Goal: Connect with others: Connect with others

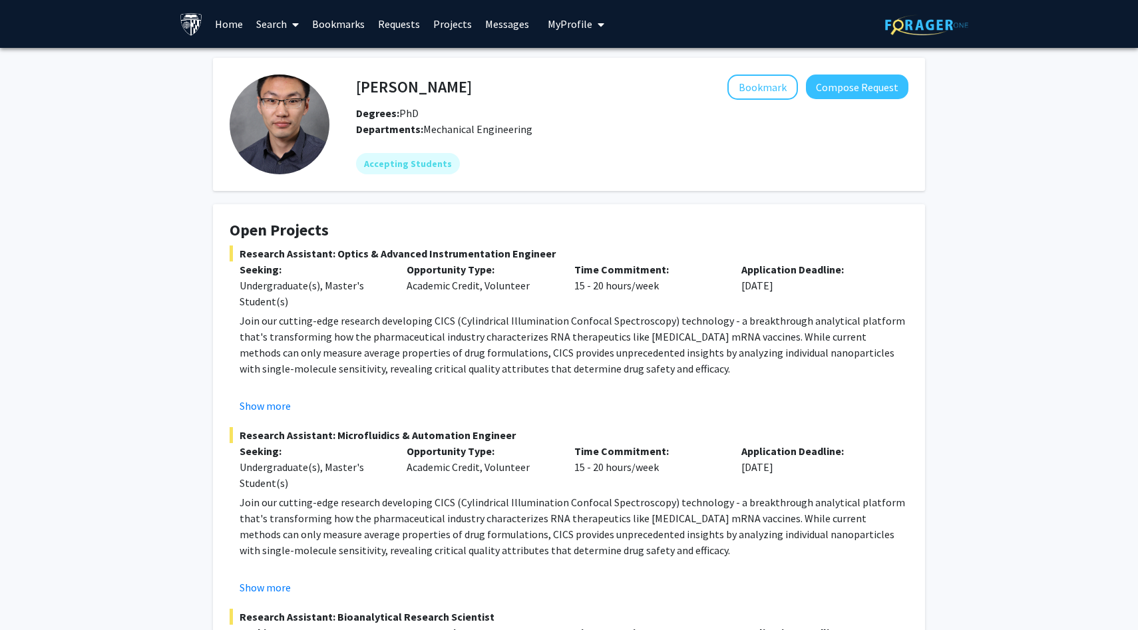
click at [229, 31] on link "Home" at bounding box center [228, 24] width 41 height 47
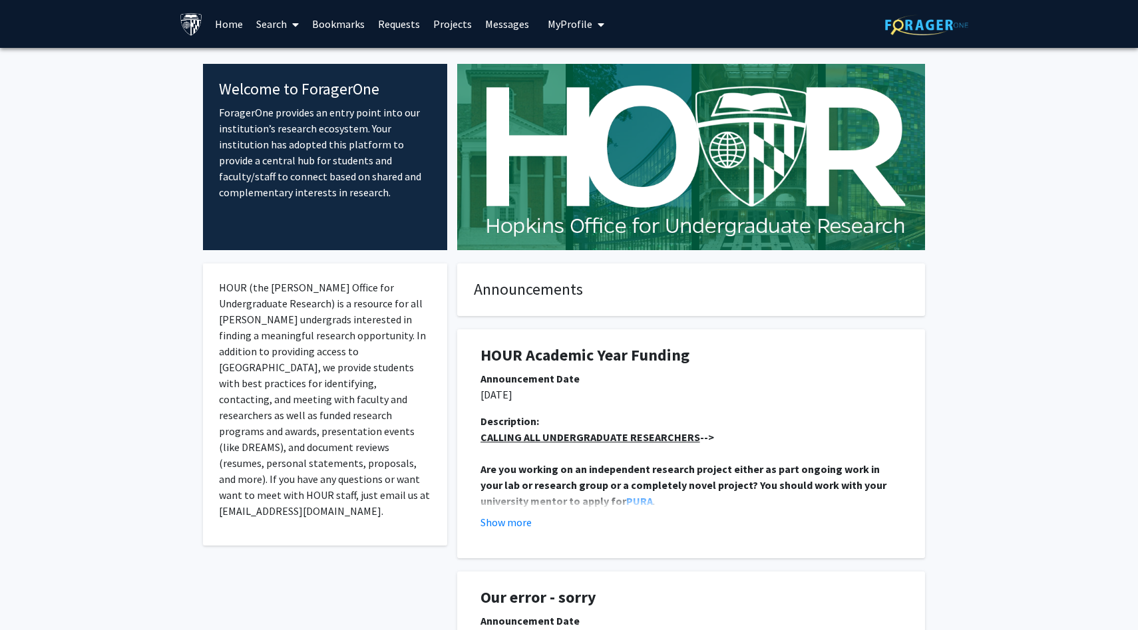
click at [281, 21] on link "Search" at bounding box center [277, 24] width 56 height 47
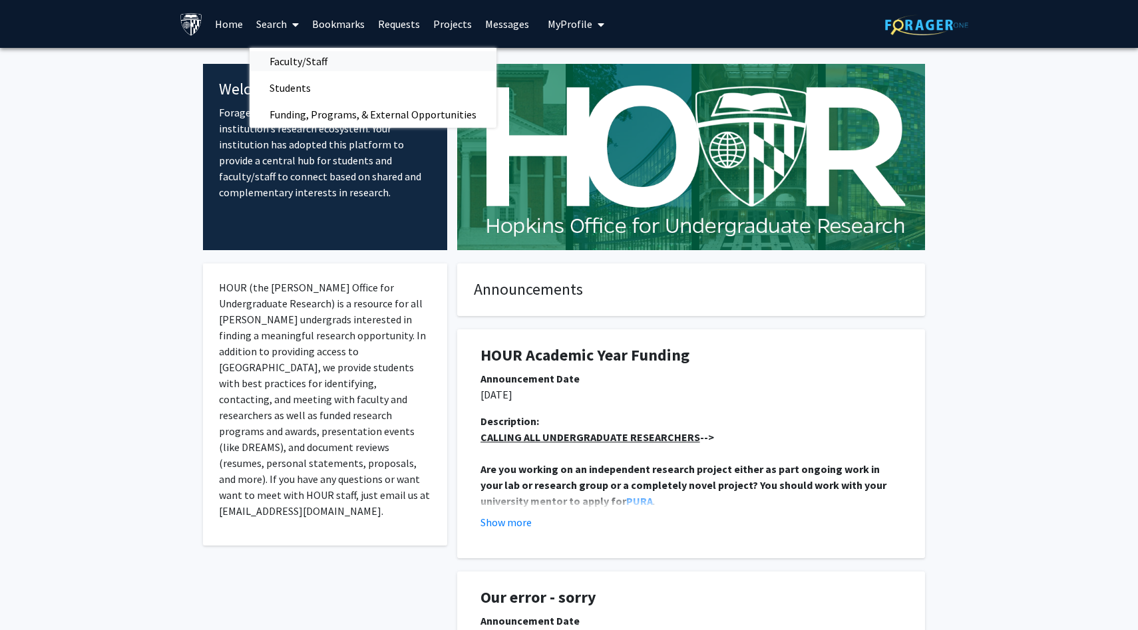
click at [294, 59] on span "Faculty/Staff" at bounding box center [298, 61] width 98 height 27
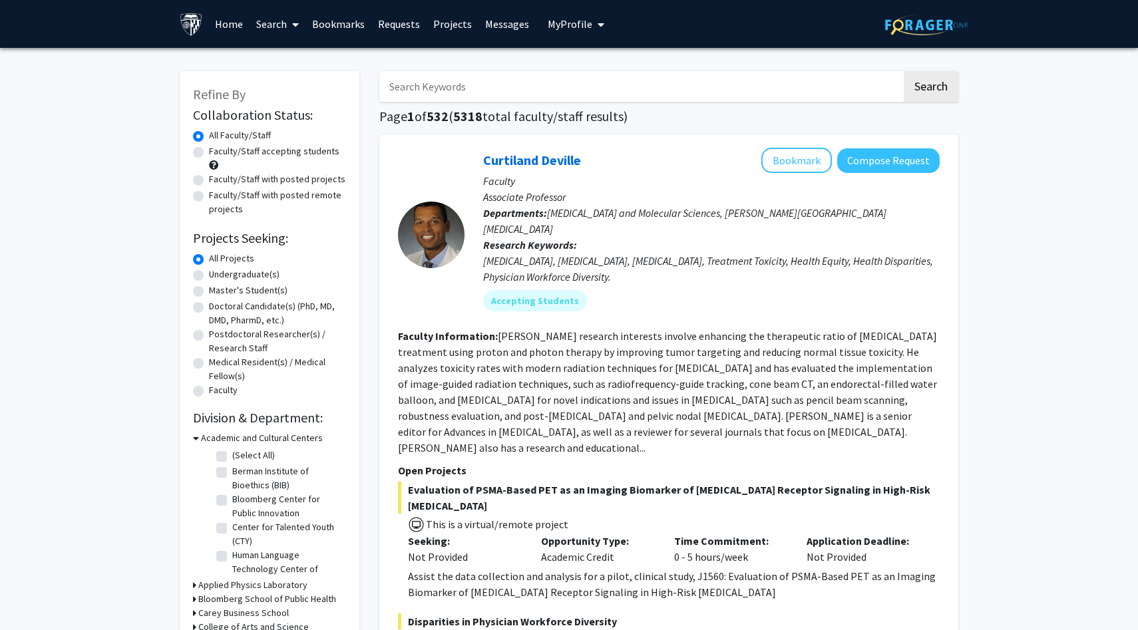
click at [297, 151] on label "Faculty/Staff accepting students" at bounding box center [274, 151] width 130 height 14
click at [218, 151] on input "Faculty/Staff accepting students" at bounding box center [213, 148] width 9 height 9
radio input "true"
click at [256, 274] on label "Undergraduate(s)" at bounding box center [244, 274] width 71 height 14
click at [218, 274] on input "Undergraduate(s)" at bounding box center [213, 271] width 9 height 9
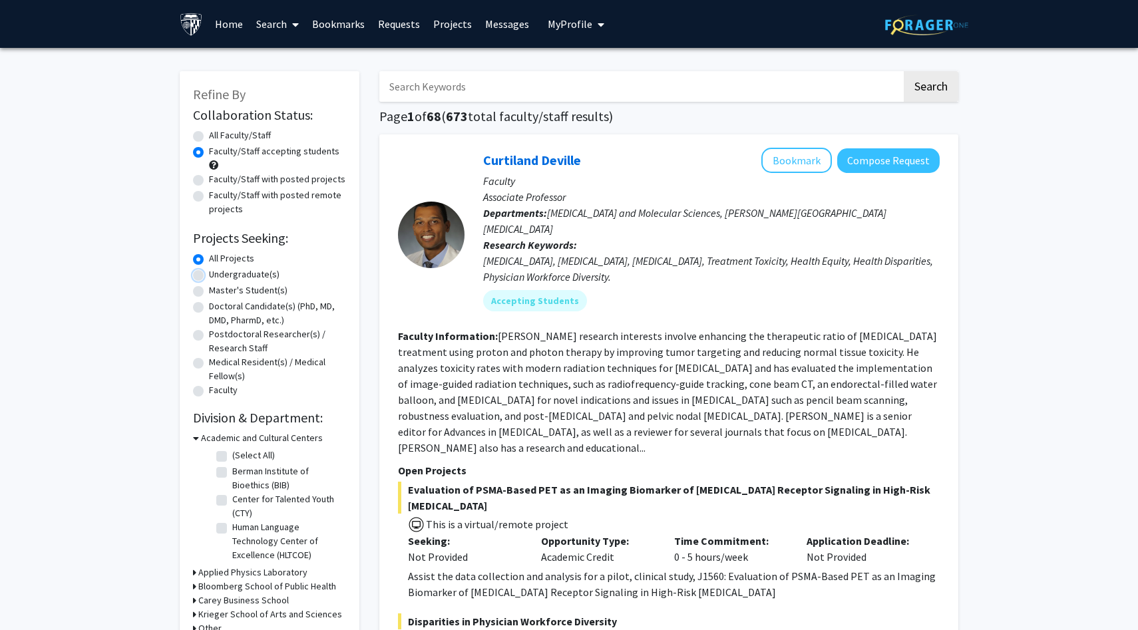
radio input "true"
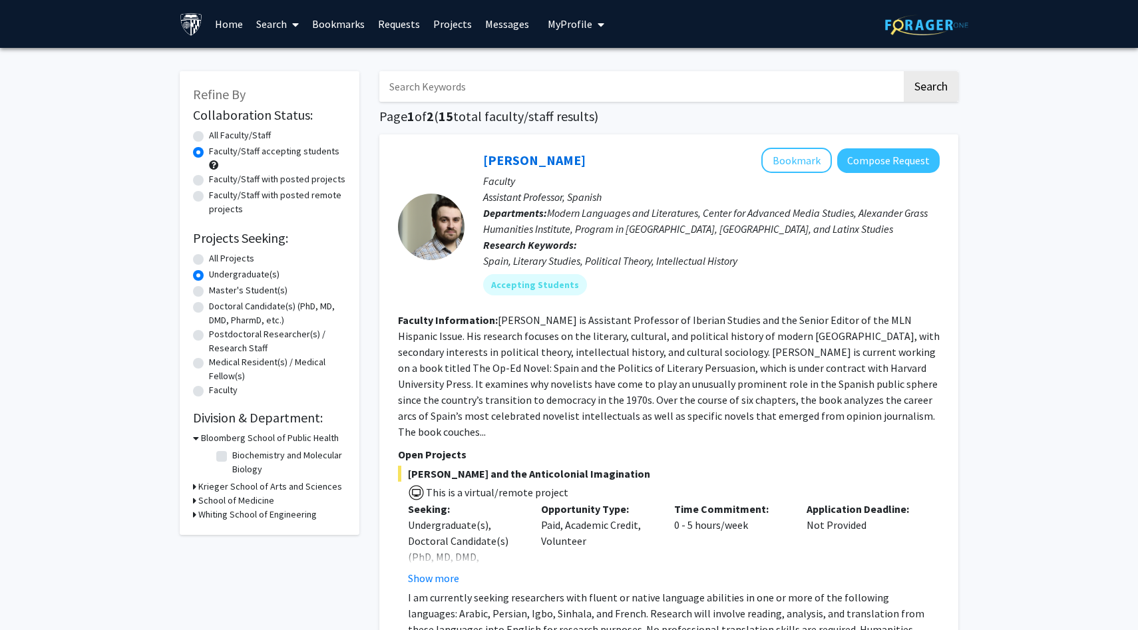
click at [305, 487] on h3 "Krieger School of Arts and Sciences" at bounding box center [270, 487] width 144 height 14
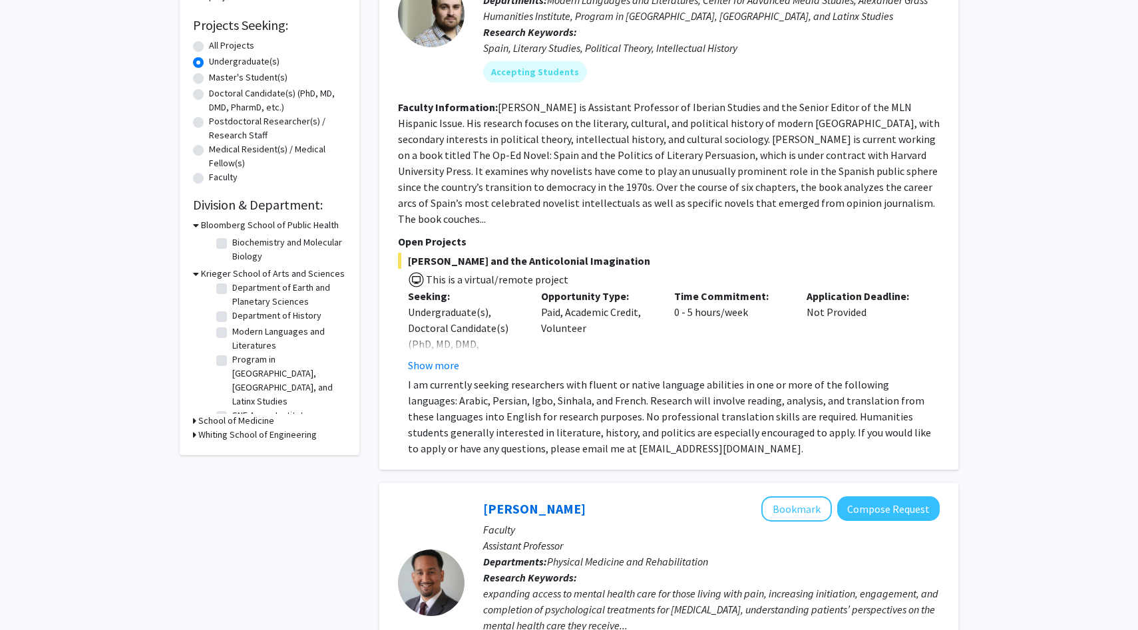
scroll to position [214, 0]
click at [442, 356] on button "Show more" at bounding box center [433, 364] width 51 height 16
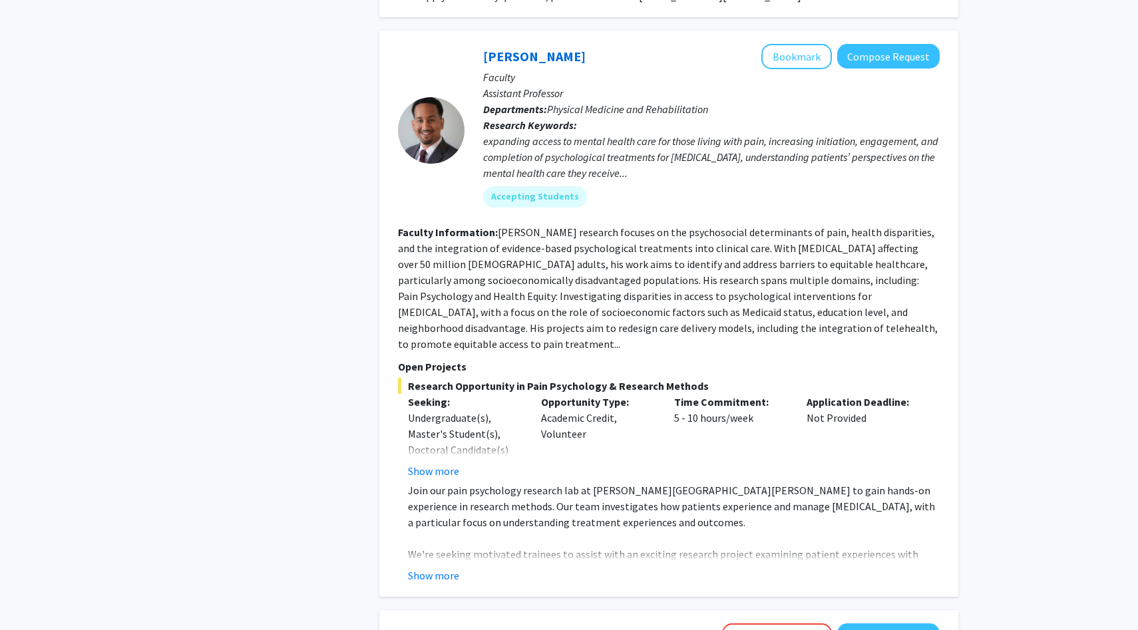
scroll to position [683, 0]
click at [445, 462] on button "Show more" at bounding box center [433, 470] width 51 height 16
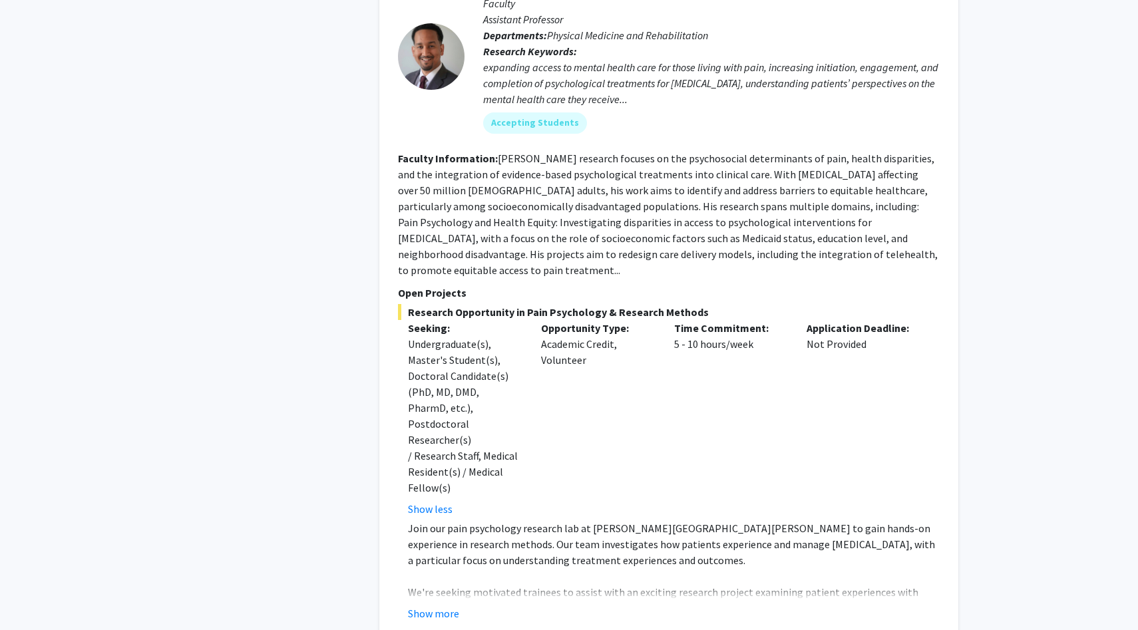
scroll to position [756, 0]
click at [436, 604] on button "Show more" at bounding box center [433, 612] width 51 height 16
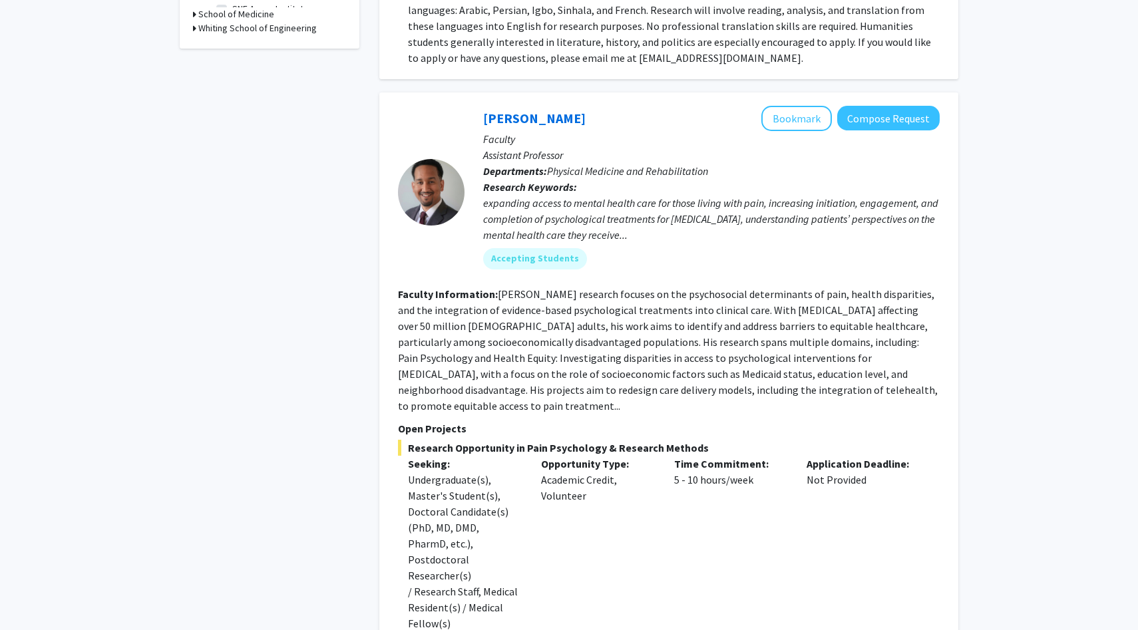
scroll to position [615, 0]
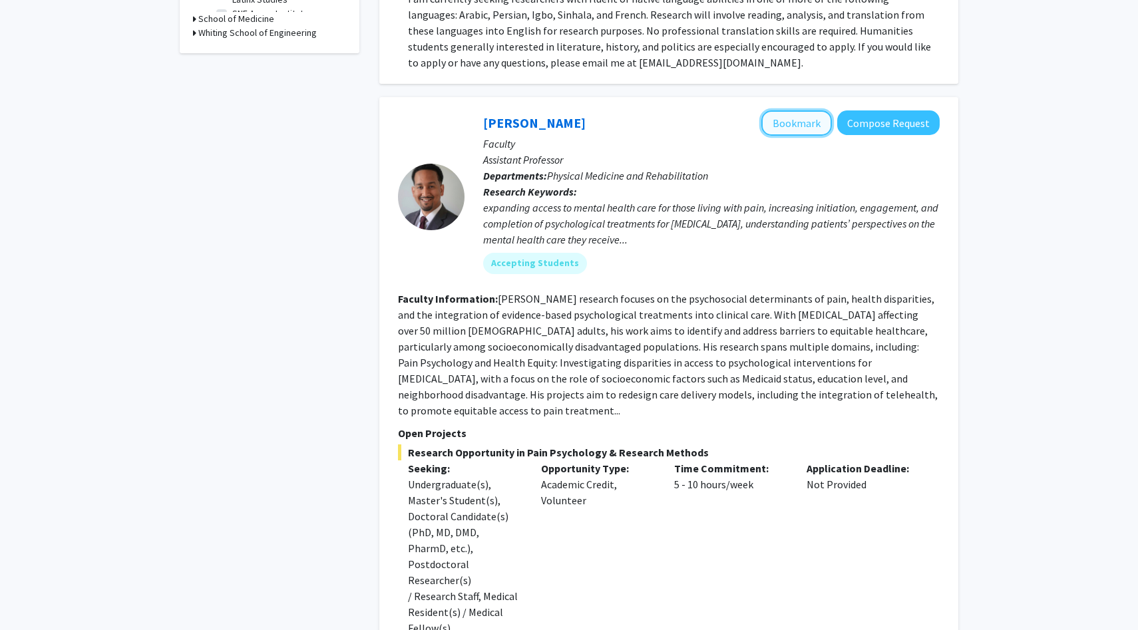
click at [801, 110] on button "Bookmark" at bounding box center [796, 122] width 71 height 25
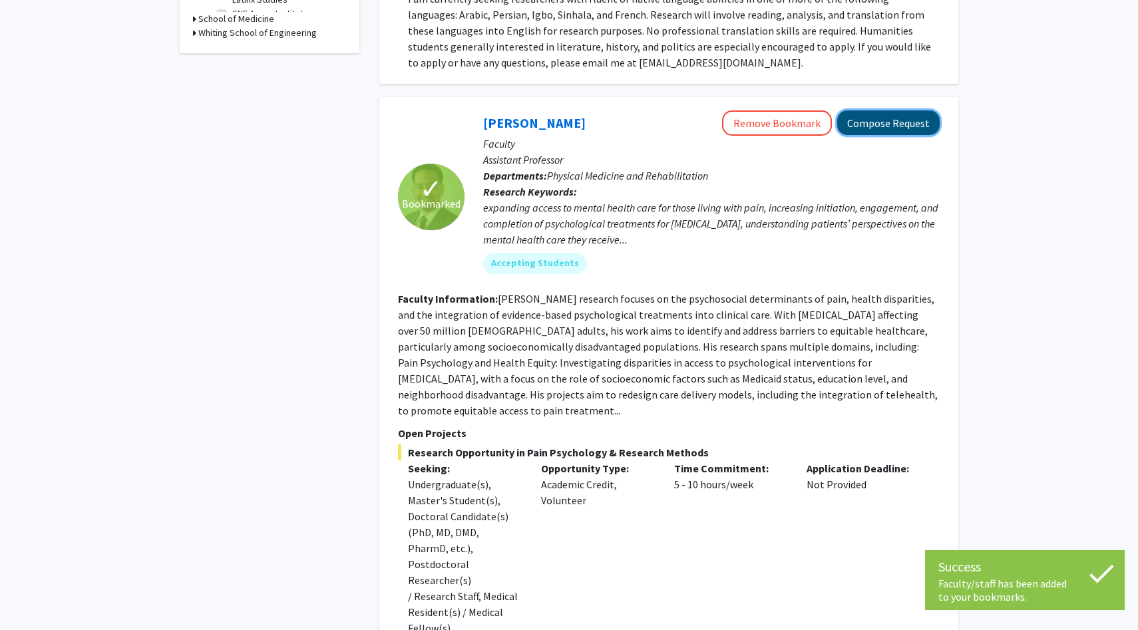
click at [871, 110] on button "Compose Request" at bounding box center [888, 122] width 102 height 25
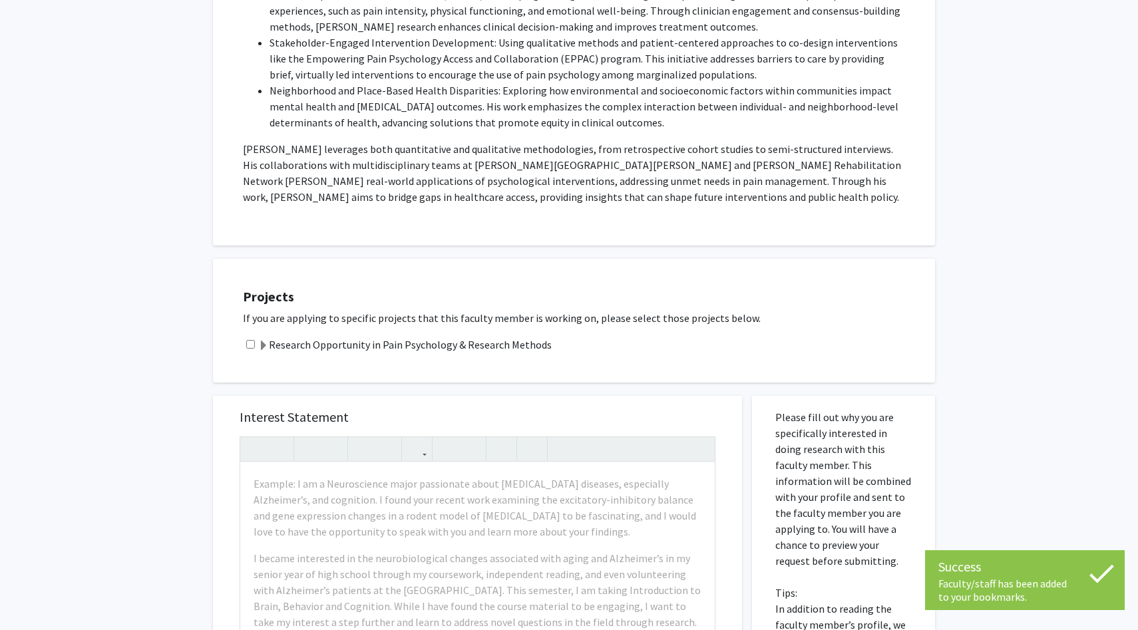
scroll to position [545, 0]
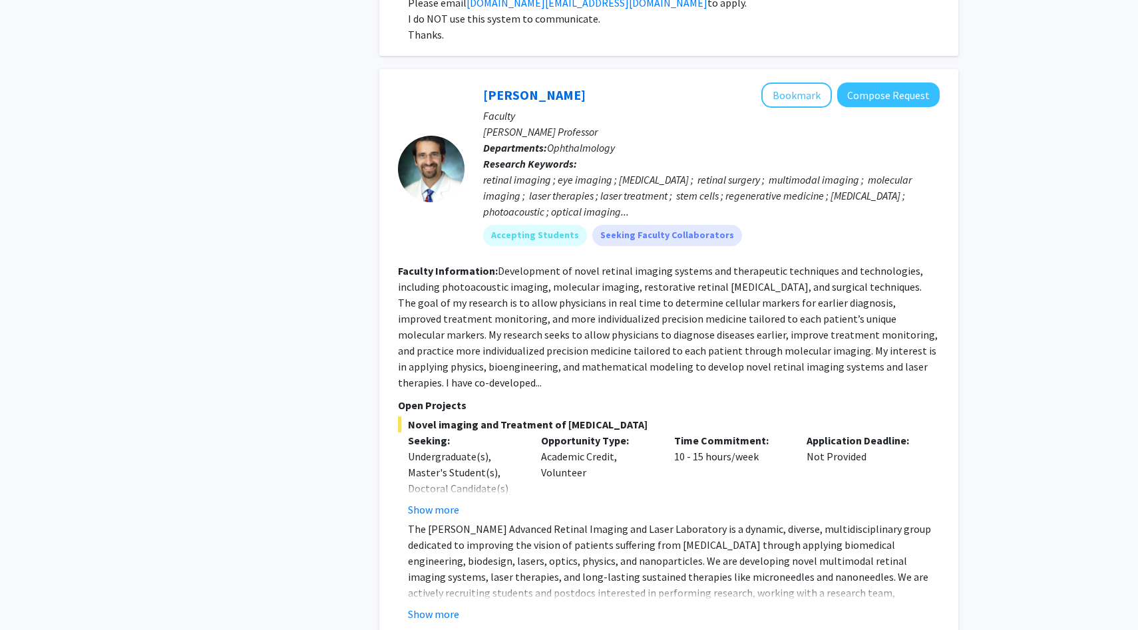
scroll to position [2930, 0]
click at [445, 605] on button "Show more" at bounding box center [433, 613] width 51 height 16
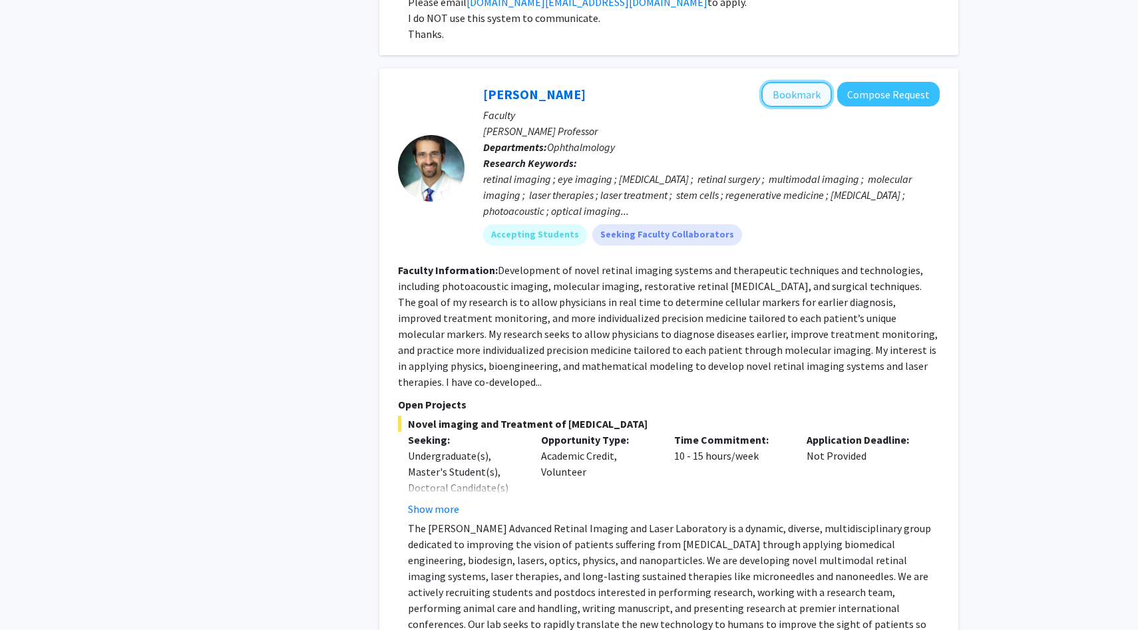
click at [810, 82] on button "Bookmark" at bounding box center [796, 94] width 71 height 25
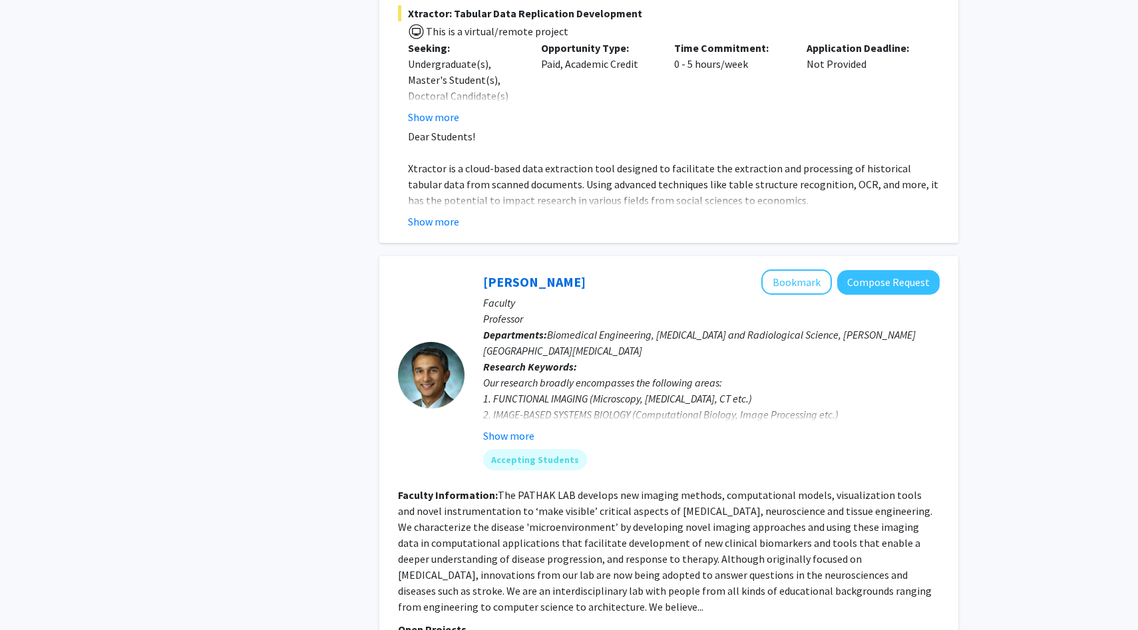
scroll to position [5478, 0]
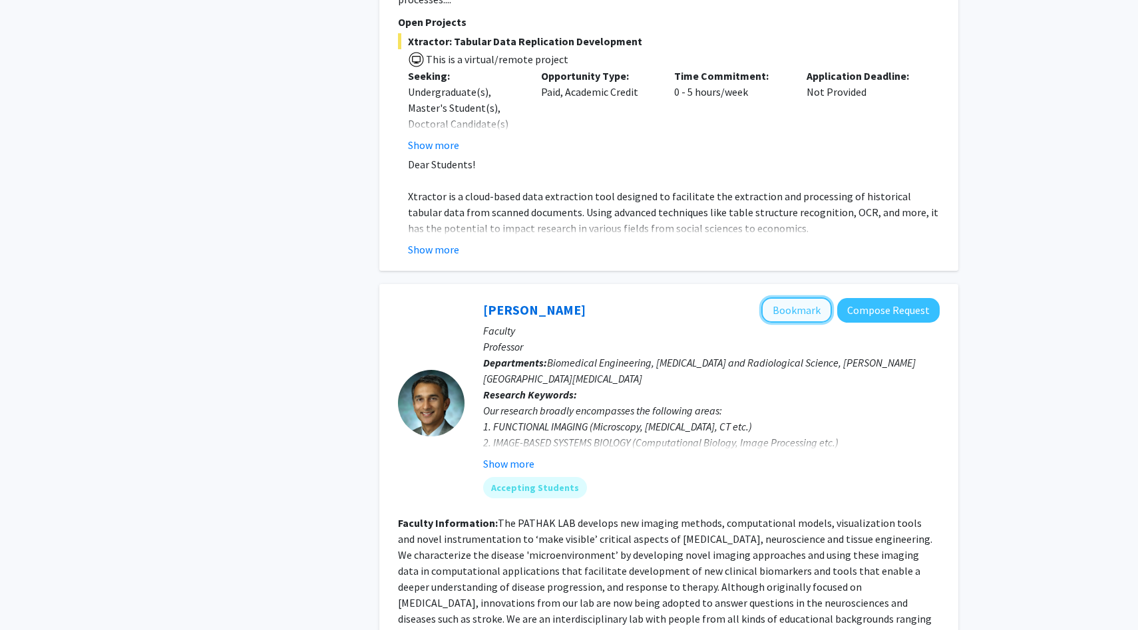
click at [808, 297] on button "Bookmark" at bounding box center [796, 309] width 71 height 25
